Goal: Task Accomplishment & Management: Complete application form

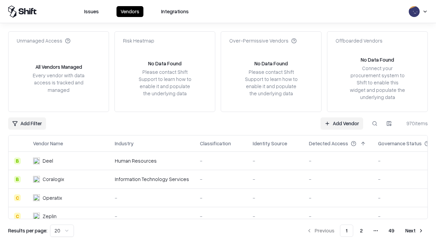
click at [342, 123] on link "Add Vendor" at bounding box center [342, 124] width 43 height 12
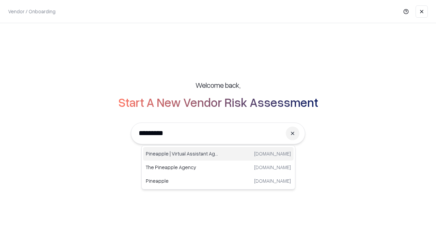
click at [218, 154] on div "Pineapple | Virtual Assistant Agency [DOMAIN_NAME]" at bounding box center [218, 154] width 151 height 14
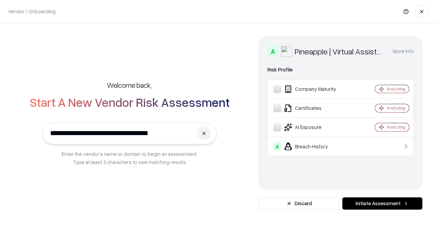
type input "**********"
click at [382, 204] on button "Initiate Assessment" at bounding box center [382, 204] width 80 height 12
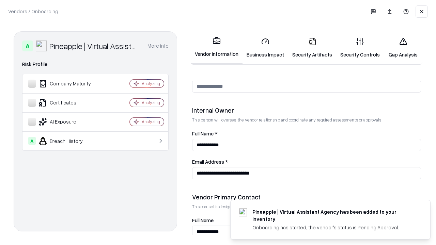
scroll to position [353, 0]
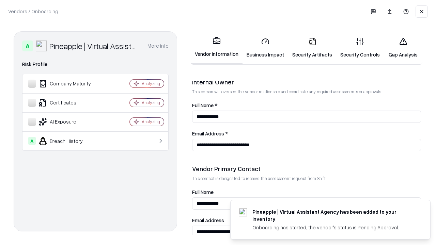
click at [265, 48] on link "Business Impact" at bounding box center [266, 48] width 46 height 32
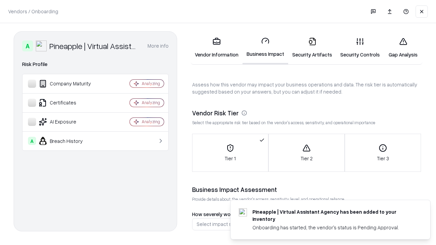
click at [403, 48] on link "Gap Analysis" at bounding box center [403, 48] width 38 height 32
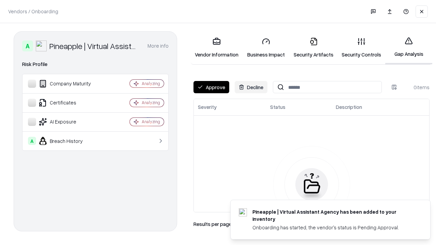
click at [211, 87] on button "Approve" at bounding box center [212, 87] width 36 height 12
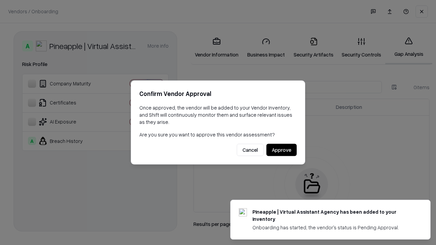
click at [281, 150] on button "Approve" at bounding box center [281, 150] width 30 height 12
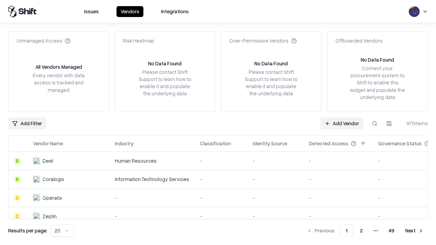
type input "**********"
click at [342, 123] on link "Add Vendor" at bounding box center [342, 124] width 43 height 12
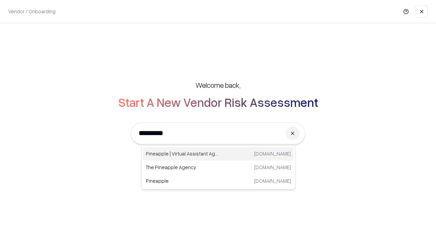
click at [218, 154] on div "Pineapple | Virtual Assistant Agency [DOMAIN_NAME]" at bounding box center [218, 154] width 151 height 14
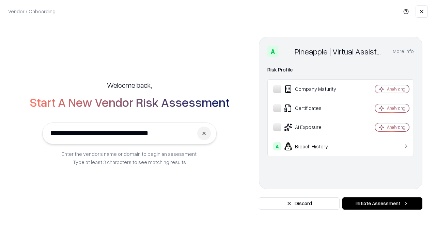
type input "**********"
click at [382, 204] on button "Initiate Assessment" at bounding box center [382, 204] width 80 height 12
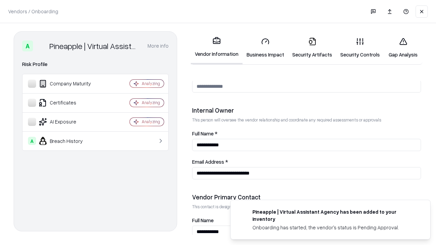
scroll to position [353, 0]
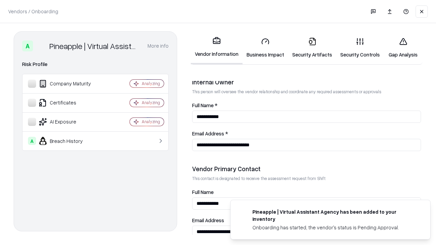
click at [403, 48] on link "Gap Analysis" at bounding box center [403, 48] width 38 height 32
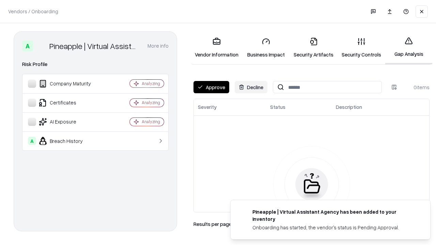
click at [211, 87] on button "Approve" at bounding box center [212, 87] width 36 height 12
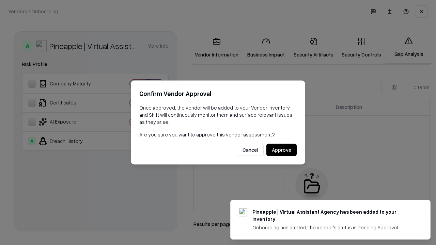
click at [281, 150] on button "Approve" at bounding box center [281, 150] width 30 height 12
